Goal: Task Accomplishment & Management: Manage account settings

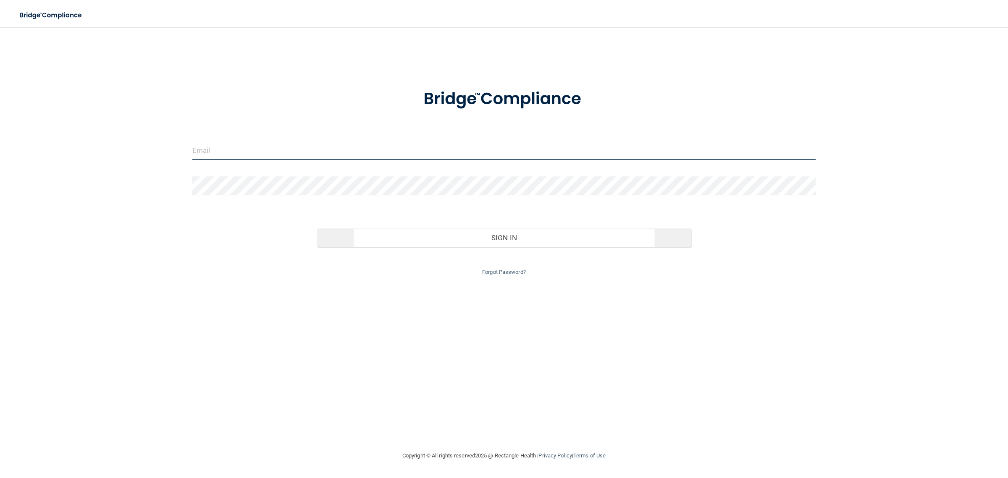
type input "[EMAIL_ADDRESS][DOMAIN_NAME]"
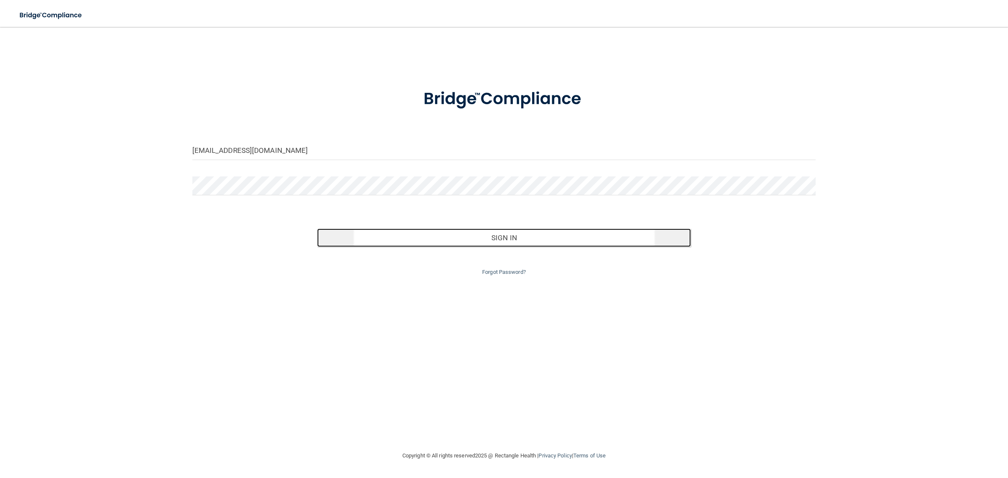
click at [528, 241] on button "Sign In" at bounding box center [504, 238] width 374 height 18
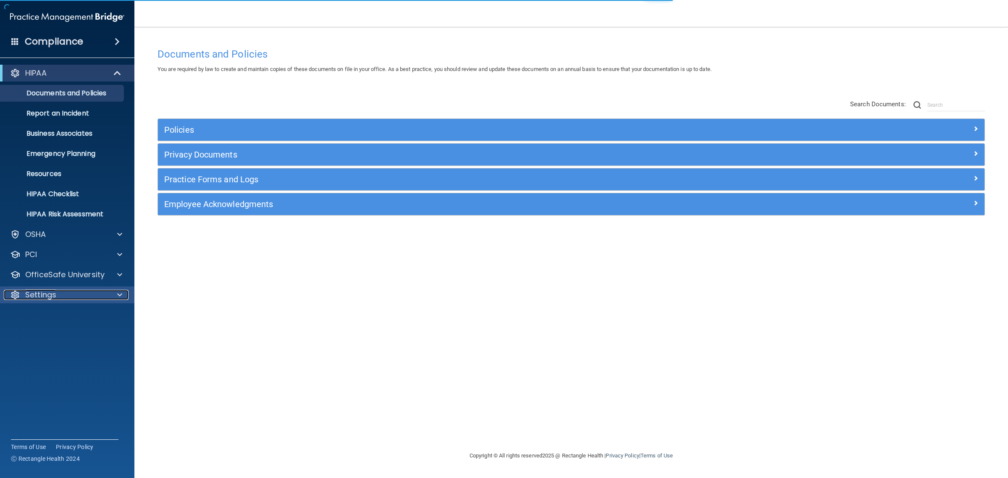
click at [66, 290] on div "Settings" at bounding box center [56, 295] width 104 height 10
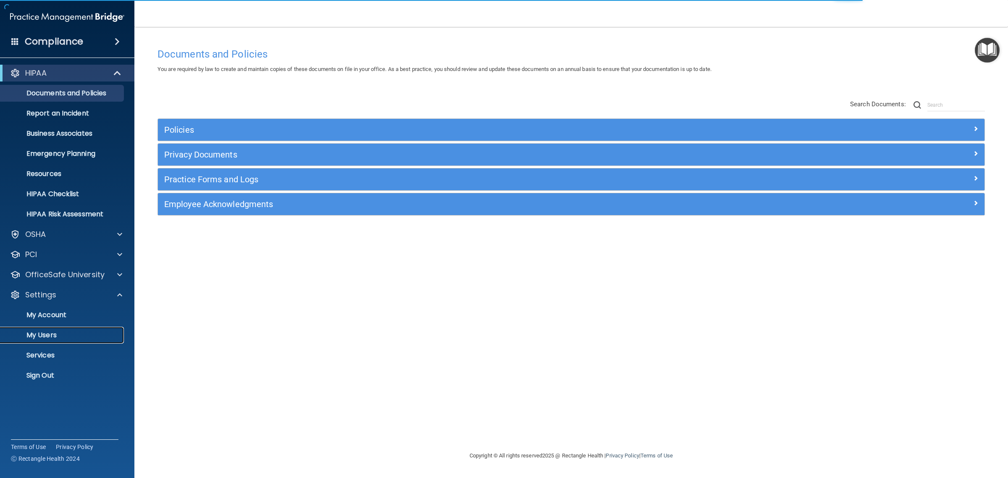
click at [44, 334] on p "My Users" at bounding box center [62, 335] width 115 height 8
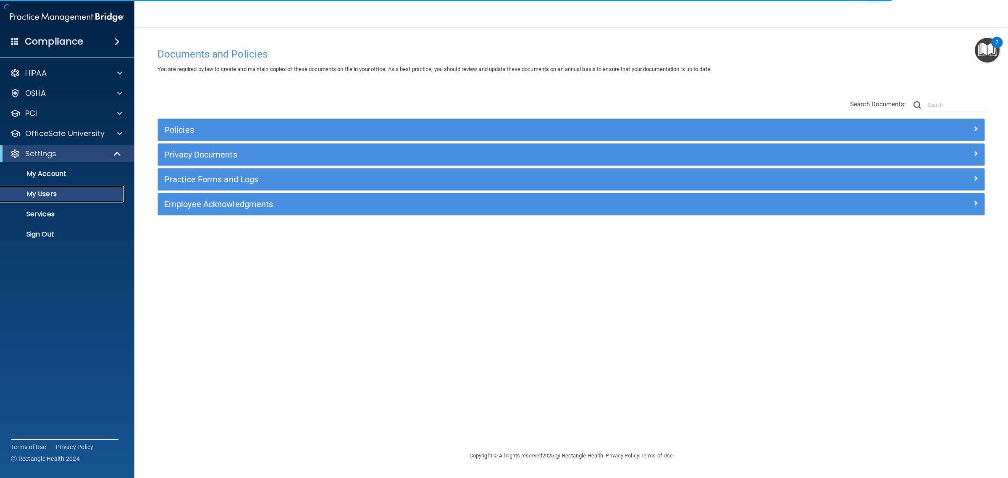
select select "20"
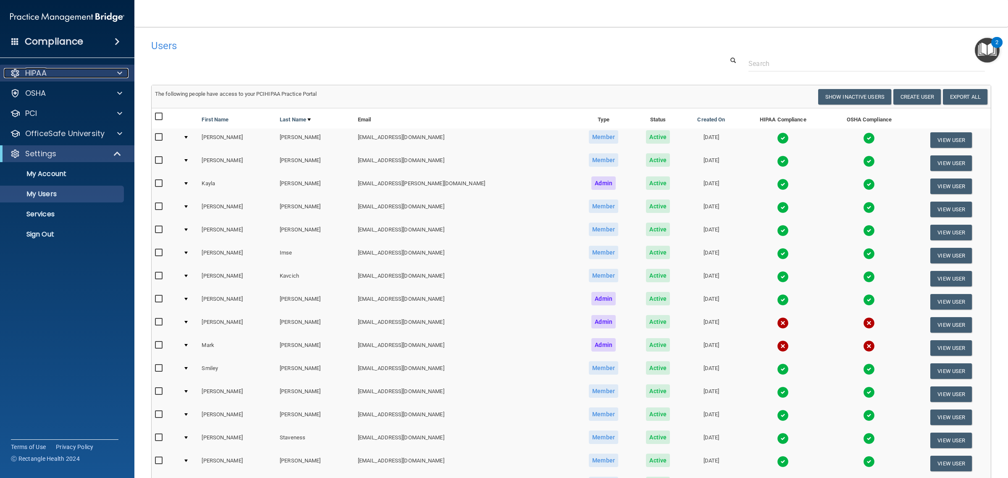
click at [61, 74] on div "HIPAA" at bounding box center [56, 73] width 104 height 10
